Goal: Task Accomplishment & Management: Manage account settings

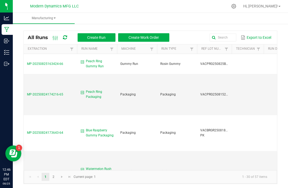
click at [99, 58] on td "Peach Ring Gummy Run" at bounding box center [97, 64] width 40 height 20
click at [95, 57] on td "Peach Ring Gummy Run" at bounding box center [97, 64] width 40 height 20
click at [100, 59] on span "Peach Ring Gummy Run" at bounding box center [100, 64] width 28 height 10
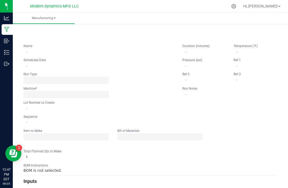
type input "Peach Ring Gummy Run"
type input "[DATE] 12:34 PM"
type input "VACPRG250825BULK"
type input "0"
type input "6,000"
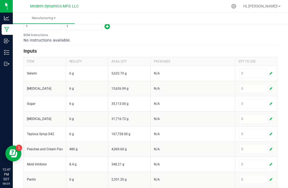
scroll to position [160, 0]
click at [273, 69] on div "0" at bounding box center [256, 73] width 35 height 10
click at [270, 71] on span "button" at bounding box center [270, 73] width 3 height 4
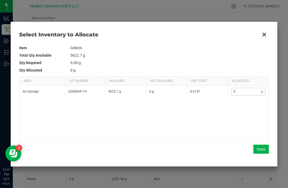
click at [244, 91] on input "0" at bounding box center [246, 91] width 30 height 7
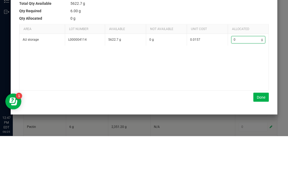
type input "2"
type input "21"
type input "210"
type input "2108"
type input "2,108"
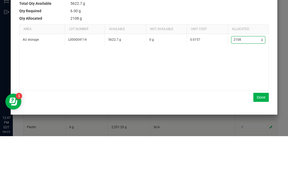
scroll to position [17, 0]
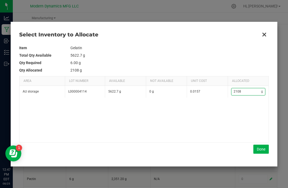
click at [262, 146] on button "Done" at bounding box center [260, 149] width 15 height 9
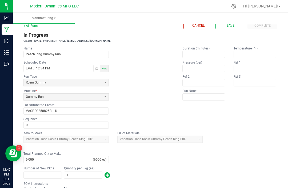
scroll to position [10, 0]
click at [231, 22] on button "Save" at bounding box center [230, 25] width 30 height 7
type input "1"
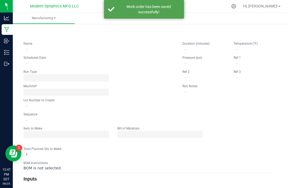
scroll to position [0, 0]
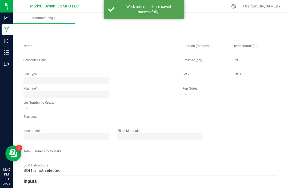
type input "Peach Ring Gummy Run"
type input "[DATE] 12:34 PM"
type input "VACPRG250825BULK"
type input "0"
type input "6,000"
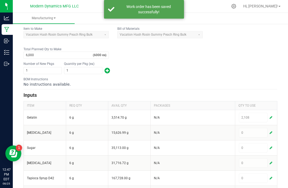
scroll to position [115, 0]
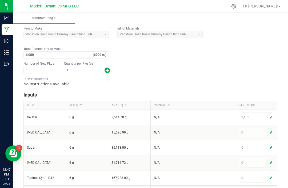
click at [271, 131] on span "button" at bounding box center [270, 133] width 3 height 4
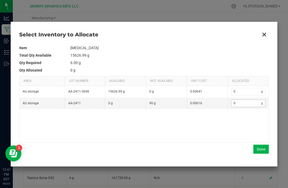
click at [241, 107] on input "0" at bounding box center [246, 103] width 30 height 7
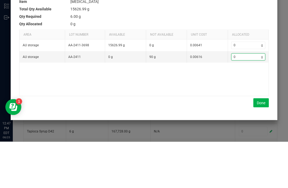
type input "5"
type input "51"
type input "519"
type input "51"
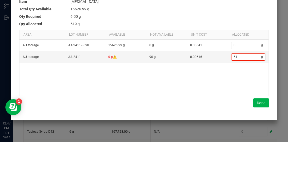
type input "51"
type input "5"
type input "0"
click at [246, 88] on input "0" at bounding box center [246, 91] width 30 height 7
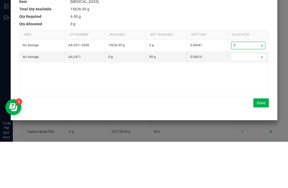
type input "5"
type input "51"
type input "519"
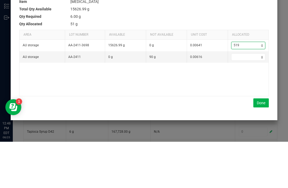
type input "519"
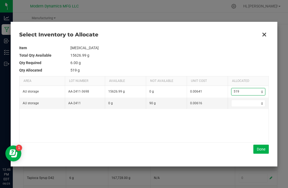
click at [265, 148] on button "Done" at bounding box center [260, 149] width 15 height 9
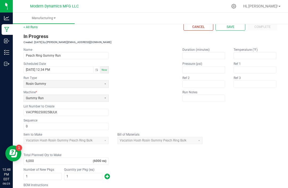
scroll to position [12, 0]
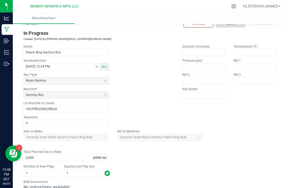
click at [232, 20] on button "Save" at bounding box center [230, 23] width 30 height 7
type input "1"
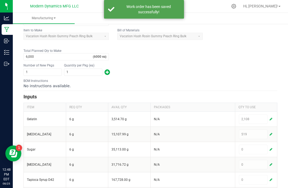
scroll to position [114, 0]
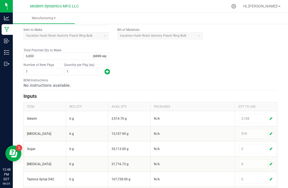
click at [271, 146] on button "button" at bounding box center [270, 149] width 5 height 6
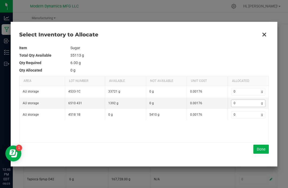
click at [245, 104] on input "0" at bounding box center [246, 103] width 30 height 7
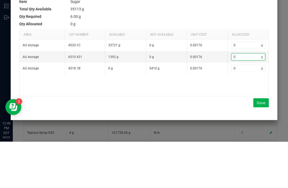
type input "9"
type input "99"
type input "995"
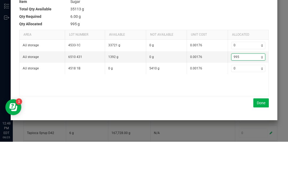
type input "9958"
type input "9,958"
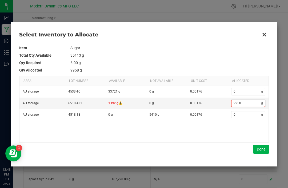
click at [244, 102] on input "9958" at bounding box center [246, 103] width 30 height 7
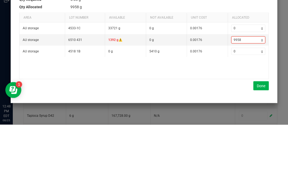
type input "995"
type input "99"
type input "9"
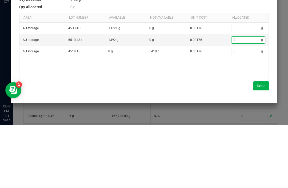
type input "0"
click at [244, 88] on input "0" at bounding box center [246, 91] width 30 height 7
type input "9"
type input "99"
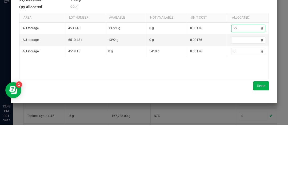
type input "995"
type input "9958"
type input "9,958"
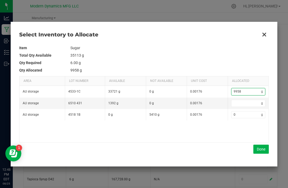
click at [262, 148] on button "Done" at bounding box center [260, 149] width 15 height 9
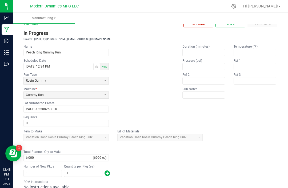
scroll to position [12, 0]
click at [231, 20] on button "Save" at bounding box center [230, 23] width 30 height 7
type input "1"
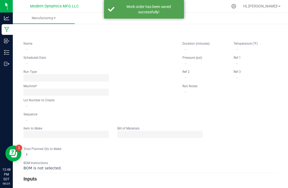
scroll to position [0, 0]
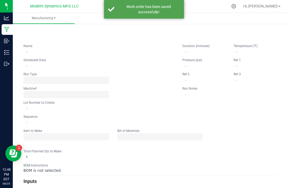
type input "Peach Ring Gummy Run"
type input "[DATE] 12:34 PM"
type input "VACPRG250825BULK"
type input "0"
type input "6,000"
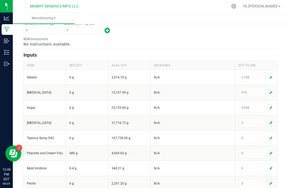
scroll to position [156, 0]
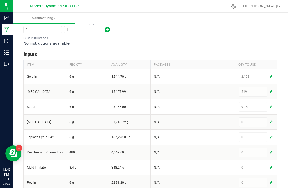
click at [272, 118] on div "0" at bounding box center [256, 123] width 35 height 10
click at [271, 123] on span "button" at bounding box center [270, 122] width 3 height 4
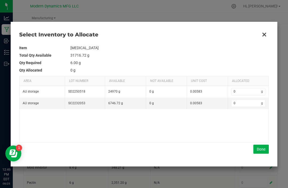
click at [244, 116] on div "AU storage SD2250518 24970 g 0 g 0.00583 0 g AU storage SC2232053 6746.72 g 0 g…" at bounding box center [143, 114] width 249 height 56
click at [245, 119] on div "AU storage SD2250518 24970 g 0 g 0.00583 0 g AU storage SC2232053 6746.72 g 0 g…" at bounding box center [143, 114] width 249 height 56
click at [244, 119] on div "AU storage SD2250518 24970 g 0 g 0.00583 0 g AU storage SC2232053 6746.72 g 0 g…" at bounding box center [143, 114] width 249 height 56
click at [240, 119] on div "AU storage SD2250518 24970 g 0 g 0.00583 0 g AU storage SC2232053 6746.72 g 0 g…" at bounding box center [143, 114] width 249 height 56
click at [241, 119] on div "AU storage SD2250518 24970 g 0 g 0.00583 0 g AU storage SC2232053 6746.72 g 0 g…" at bounding box center [143, 114] width 249 height 56
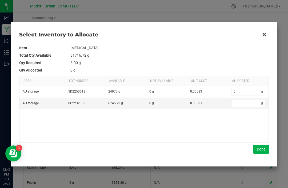
click at [252, 120] on div "AU storage SD2250518 24970 g 0 g 0.00583 0 g AU storage SC2232053 6746.72 g 0 g…" at bounding box center [143, 114] width 249 height 56
click at [245, 119] on div "AU storage SD2250518 24970 g 0 g 0.00583 0 g AU storage SC2232053 6746.72 g 0 g…" at bounding box center [143, 114] width 249 height 56
click at [244, 117] on div "AU storage SD2250518 24970 g 0 g 0.00583 0 g AU storage SC2232053 6746.72 g 0 g…" at bounding box center [143, 114] width 249 height 56
click at [242, 118] on div "AU storage SD2250518 24970 g 0 g 0.00583 0 g AU storage SC2232053 6746.72 g 0 g…" at bounding box center [143, 114] width 249 height 56
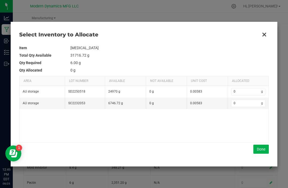
click at [246, 119] on div "AU storage SD2250518 24970 g 0 g 0.00583 0 g AU storage SC2232053 6746.72 g 0 g…" at bounding box center [143, 114] width 249 height 56
click at [268, 165] on div "Select Inventory to Allocate Item [MEDICAL_DATA] Total Qty Available 31716.72 g…" at bounding box center [144, 94] width 267 height 145
click at [255, 164] on div "Select Inventory to Allocate Item [MEDICAL_DATA] Total Qty Available 31716.72 g…" at bounding box center [144, 94] width 267 height 145
click at [260, 165] on div "Select Inventory to Allocate Item [MEDICAL_DATA] Total Qty Available 31716.72 g…" at bounding box center [144, 94] width 267 height 145
click at [260, 167] on div at bounding box center [144, 94] width 288 height 188
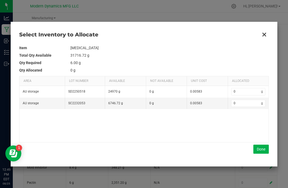
click at [258, 166] on div "Select Inventory to Allocate Item [MEDICAL_DATA] Total Qty Available 31716.72 g…" at bounding box center [144, 94] width 267 height 145
click at [257, 165] on div "Select Inventory to Allocate Item [MEDICAL_DATA] Total Qty Available 31716.72 g…" at bounding box center [144, 94] width 267 height 145
click at [265, 47] on td "[MEDICAL_DATA]" at bounding box center [169, 47] width 198 height 7
click at [263, 51] on td "[MEDICAL_DATA]" at bounding box center [169, 47] width 198 height 7
click at [257, 168] on div at bounding box center [144, 94] width 288 height 188
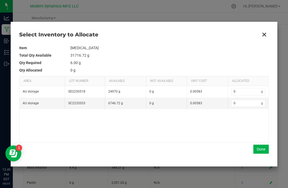
click at [259, 166] on div "Select Inventory to Allocate Item [MEDICAL_DATA] Total Qty Available 31716.72 g…" at bounding box center [144, 94] width 267 height 145
click at [241, 100] on input "0" at bounding box center [246, 103] width 30 height 7
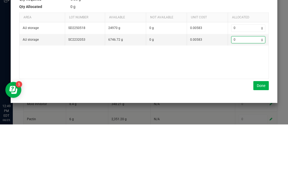
type input "0"
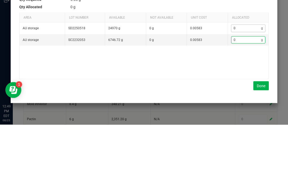
click at [236, 88] on input "0" at bounding box center [246, 91] width 30 height 7
click at [241, 100] on input "0" at bounding box center [246, 103] width 30 height 7
type input "7"
type input "70"
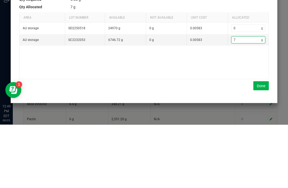
type input "70"
type input "709"
type input "709."
type input "709.3"
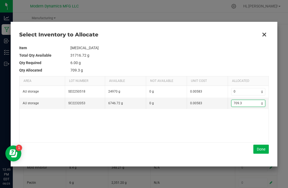
type input "709.3"
click at [259, 143] on kendo-grid "Area Lot Number Available Not Available Unit Cost Allocated AU storage SD225051…" at bounding box center [143, 109] width 249 height 67
click at [263, 149] on button "Done" at bounding box center [260, 149] width 15 height 9
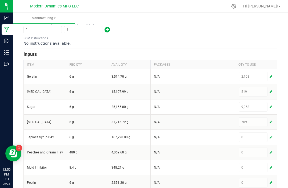
click at [273, 134] on button "button" at bounding box center [270, 137] width 5 height 6
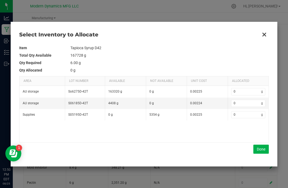
click at [247, 87] on td "0 g" at bounding box center [248, 91] width 41 height 11
click at [241, 90] on input "0" at bounding box center [246, 91] width 30 height 7
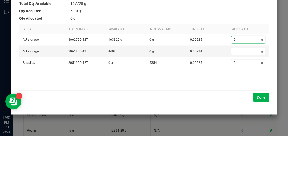
type input "8"
type input "83"
type input "834"
type input "8342"
type input "8,342"
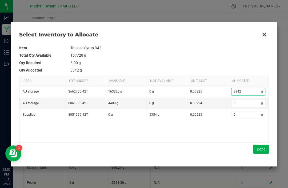
click at [260, 147] on button "Done" at bounding box center [260, 149] width 15 height 9
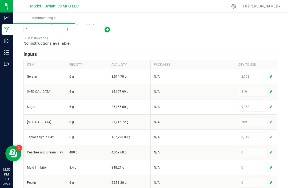
click at [270, 150] on button "button" at bounding box center [270, 153] width 5 height 6
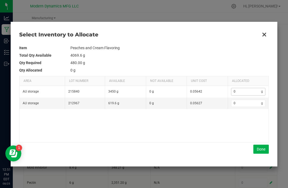
click at [243, 89] on input "0" at bounding box center [246, 91] width 30 height 7
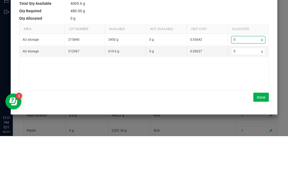
type input "4"
type input "48"
type input "484"
type input "484."
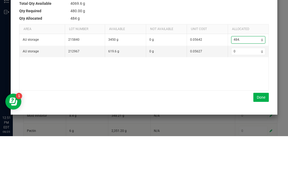
type input "484.4"
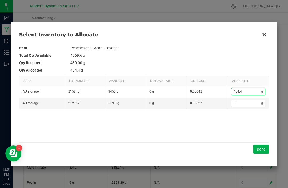
click at [261, 145] on button "Done" at bounding box center [260, 149] width 15 height 9
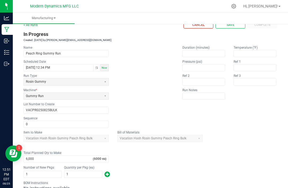
scroll to position [11, 0]
click at [235, 21] on button "Save" at bounding box center [230, 24] width 30 height 7
type input "1"
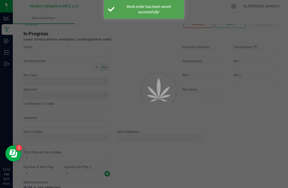
scroll to position [0, 0]
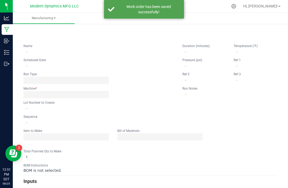
type input "Peach Ring Gummy Run"
type input "[DATE] 12:34 PM"
type input "VACPRG250825BULK"
type input "0"
type input "6,000"
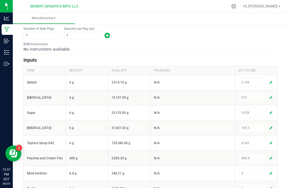
scroll to position [151, 0]
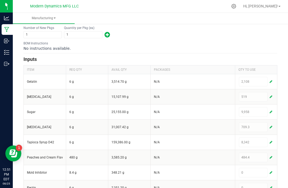
click at [272, 171] on button "button" at bounding box center [270, 173] width 5 height 6
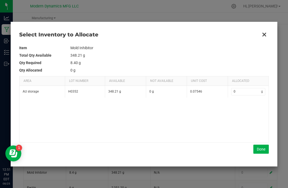
click at [243, 107] on div "AU storage H0352 348.21 g 0 g 0.07546 0 g" at bounding box center [143, 114] width 249 height 56
click at [242, 107] on div "AU storage H0352 348.21 g 0 g 0.07546 0 g" at bounding box center [143, 114] width 249 height 56
click at [245, 105] on div "AU storage H0352 348.21 g 0 g 0.07546 0 g" at bounding box center [143, 114] width 249 height 56
click at [244, 108] on div "AU storage H0352 348.21 g 0 g 0.07546 0 g" at bounding box center [143, 114] width 249 height 56
click at [245, 107] on div "AU storage H0352 348.21 g 0 g 0.07546 0 g" at bounding box center [143, 114] width 249 height 56
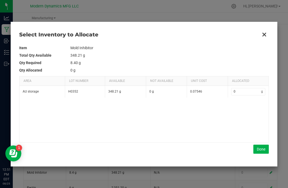
click at [240, 109] on div "AU storage H0352 348.21 g 0 g 0.07546 0 g" at bounding box center [143, 114] width 249 height 56
click at [238, 108] on div "AU storage H0352 348.21 g 0 g 0.07546 0 g" at bounding box center [143, 114] width 249 height 56
click at [247, 106] on div "AU storage H0352 348.21 g 0 g 0.07546 0 g" at bounding box center [143, 114] width 249 height 56
click at [241, 106] on div "AU storage H0352 348.21 g 0 g 0.07546 0 g" at bounding box center [143, 114] width 249 height 56
click at [244, 108] on div "AU storage H0352 348.21 g 0 g 0.07546 0 g" at bounding box center [143, 114] width 249 height 56
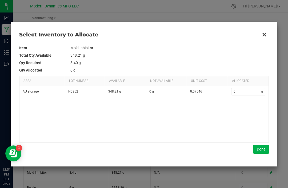
click at [243, 108] on div "AU storage H0352 348.21 g 0 g 0.07546 0 g" at bounding box center [143, 114] width 249 height 56
click at [245, 105] on div "AU storage H0352 348.21 g 0 g 0.07546 0 g" at bounding box center [143, 114] width 249 height 56
click at [244, 106] on div "AU storage H0352 348.21 g 0 g 0.07546 0 g" at bounding box center [143, 114] width 249 height 56
click at [244, 108] on div "AU storage H0352 348.21 g 0 g 0.07546 0 g" at bounding box center [143, 114] width 249 height 56
click at [245, 108] on div "AU storage H0352 348.21 g 0 g 0.07546 0 g" at bounding box center [143, 114] width 249 height 56
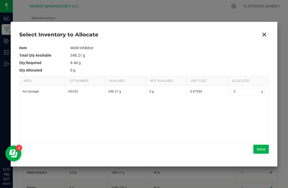
click at [240, 107] on div "AU storage H0352 348.21 g 0 g 0.07546 0 g" at bounding box center [143, 114] width 249 height 56
click at [254, 107] on div "AU storage H0352 348.21 g 0 g 0.07546 0 g" at bounding box center [143, 114] width 249 height 56
click at [263, 166] on div "Select Inventory to Allocate Item Mold Inhibitor Total Qty Available 348.21 g Q…" at bounding box center [144, 94] width 267 height 145
click at [249, 106] on div "AU storage H0352 348.21 g 0 g 0.07546 0 g" at bounding box center [143, 114] width 249 height 56
click at [257, 108] on div "AU storage H0352 348.21 g 0 g 0.07546 0 g" at bounding box center [143, 114] width 249 height 56
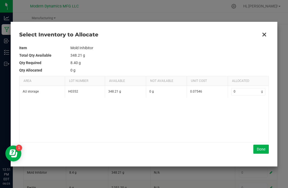
click at [253, 108] on div "AU storage H0352 348.21 g 0 g 0.07546 0 g" at bounding box center [143, 114] width 249 height 56
click at [247, 105] on div "AU storage H0352 348.21 g 0 g 0.07546 0 g" at bounding box center [143, 114] width 249 height 56
click at [243, 109] on div "AU storage H0352 348.21 g 0 g 0.07546 0 g" at bounding box center [143, 114] width 249 height 56
click at [244, 108] on div "AU storage H0352 348.21 g 0 g 0.07546 0 g" at bounding box center [143, 114] width 249 height 56
click at [242, 106] on div "AU storage H0352 348.21 g 0 g 0.07546 0 g" at bounding box center [143, 114] width 249 height 56
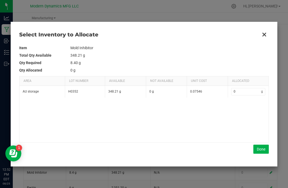
click at [239, 107] on div "AU storage H0352 348.21 g 0 g 0.07546 0 g" at bounding box center [143, 114] width 249 height 56
click at [234, 108] on div "AU storage H0352 348.21 g 0 g 0.07546 0 g" at bounding box center [143, 114] width 249 height 56
click at [236, 107] on div "AU storage H0352 348.21 g 0 g 0.07546 0 g" at bounding box center [143, 114] width 249 height 56
click at [242, 107] on div "AU storage H0352 348.21 g 0 g 0.07546 0 g" at bounding box center [143, 114] width 249 height 56
click at [249, 108] on div "AU storage H0352 348.21 g 0 g 0.07546 0 g" at bounding box center [143, 114] width 249 height 56
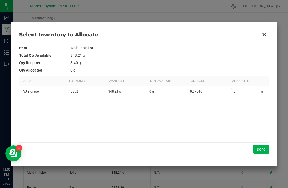
click at [254, 108] on div "AU storage H0352 348.21 g 0 g 0.07546 0 g" at bounding box center [143, 114] width 249 height 56
click at [259, 142] on div "AU storage H0352 348.21 g 0 g 0.07546 0 g" at bounding box center [143, 114] width 249 height 56
click at [261, 150] on button "Done" at bounding box center [260, 149] width 15 height 9
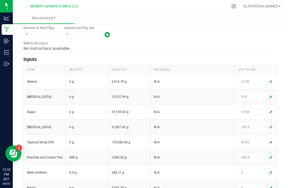
click at [271, 171] on span "button" at bounding box center [270, 173] width 3 height 4
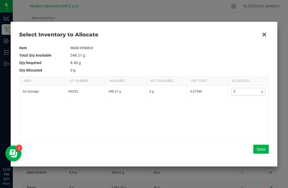
click at [243, 90] on input "0" at bounding box center [246, 91] width 30 height 7
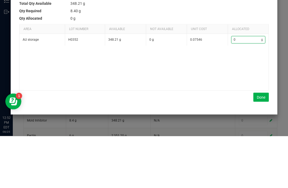
type input "8"
type input "8."
type input "8.6"
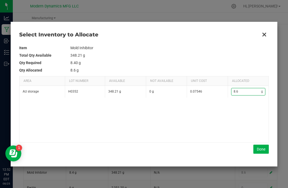
click at [260, 148] on button "Done" at bounding box center [260, 149] width 15 height 9
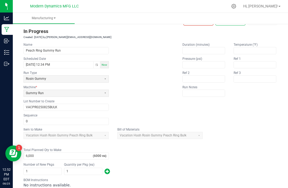
scroll to position [14, 0]
click at [253, 82] on div "Duration (minutes) Temperature (°F) Pressure (psi) Ref 1 Ref 2 Ref 3 Run Notes" at bounding box center [229, 83] width 95 height 83
click at [231, 19] on span "Save" at bounding box center [231, 21] width 8 height 5
type input "1"
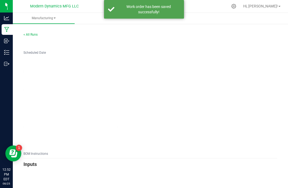
type input "1"
type input "Peach Ring Gummy Run"
type input "VACPRG250825BULK"
type input "0"
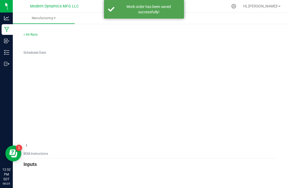
type input "6,000"
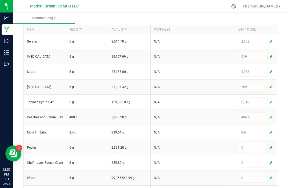
scroll to position [191, 0]
click at [270, 148] on span "button" at bounding box center [270, 148] width 3 height 4
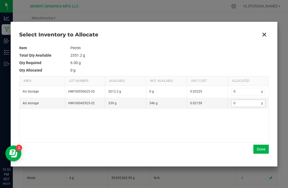
click at [245, 106] on input "0" at bounding box center [246, 103] width 30 height 7
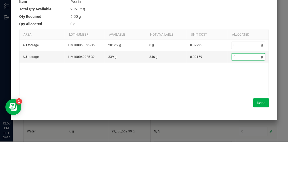
click at [239, 86] on td "0 g" at bounding box center [248, 91] width 41 height 11
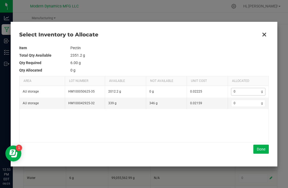
click at [241, 91] on input "0" at bounding box center [246, 91] width 30 height 7
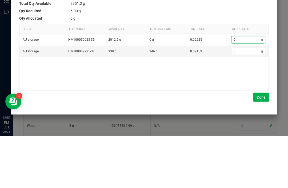
type input "2"
type input "25"
type input "259"
type input "259."
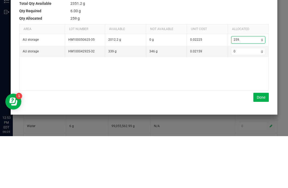
type input "259.5"
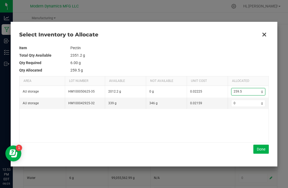
click at [260, 147] on button "Done" at bounding box center [260, 149] width 15 height 9
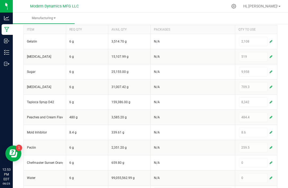
click at [271, 160] on button "button" at bounding box center [270, 163] width 5 height 6
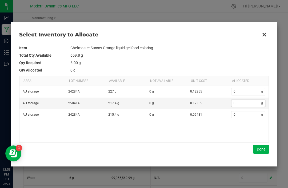
click at [247, 100] on input "0" at bounding box center [246, 103] width 30 height 7
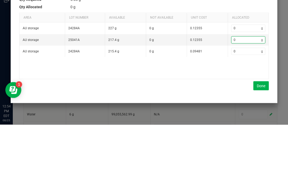
type input "2"
type input "26"
type input "26.1"
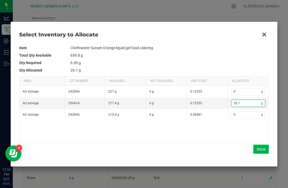
click at [262, 147] on button "Done" at bounding box center [260, 149] width 15 height 9
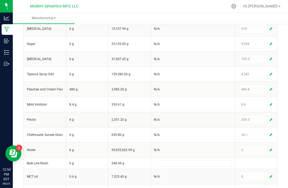
scroll to position [219, 0]
click at [271, 175] on span "button" at bounding box center [270, 177] width 3 height 4
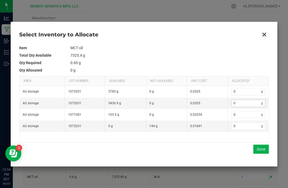
click at [245, 101] on input "0" at bounding box center [246, 103] width 30 height 7
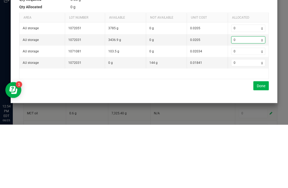
type input "1"
type input "19"
type input "192"
type input "192.7"
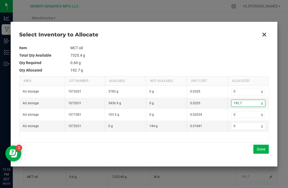
click at [261, 148] on button "Done" at bounding box center [260, 149] width 15 height 9
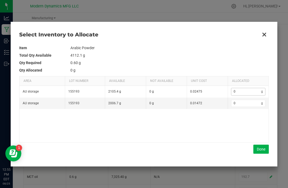
click at [242, 89] on input "0" at bounding box center [246, 91] width 30 height 7
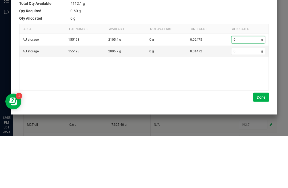
type input "1"
type input "11"
type input "118"
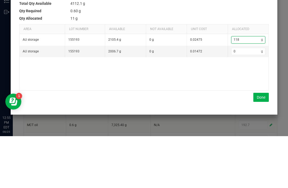
type input "118"
type input "118."
type input "118.2"
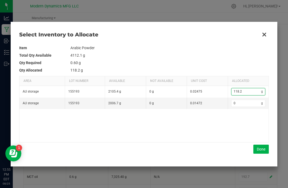
type input "118.2"
click at [258, 148] on button "Done" at bounding box center [260, 149] width 15 height 9
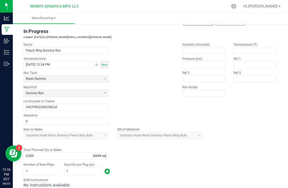
scroll to position [11, 0]
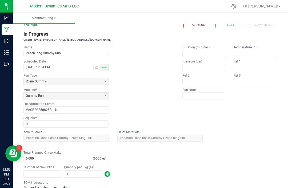
click at [232, 22] on span "Save" at bounding box center [231, 24] width 8 height 5
type input "1"
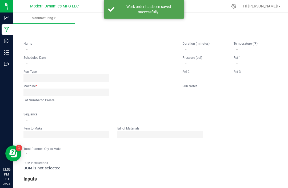
scroll to position [0, 0]
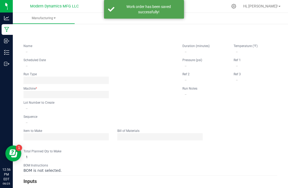
type input "Peach Ring Gummy Run"
type input "[DATE] 12:34 PM"
type input "VACPRG250825BULK"
type input "0"
type input "6,000"
